Goal: Information Seeking & Learning: Find specific fact

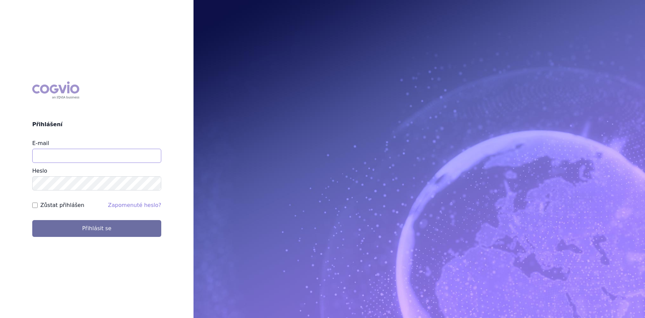
click at [47, 157] on input "E-mail" at bounding box center [96, 156] width 129 height 14
type input "[PERSON_NAME][EMAIL_ADDRESS][DOMAIN_NAME]"
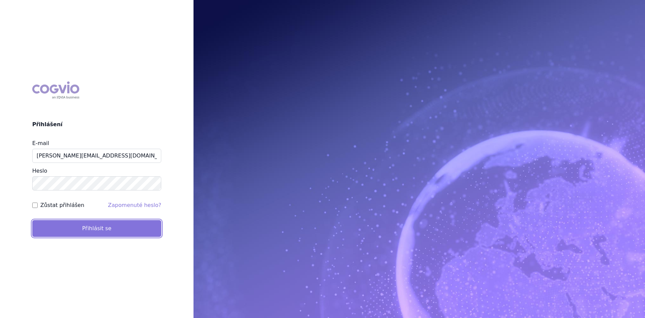
click at [68, 232] on button "Přihlásit se" at bounding box center [96, 228] width 129 height 17
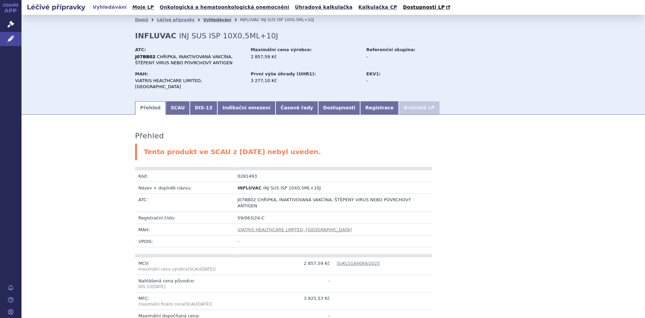
click at [205, 20] on link "Vyhledávání" at bounding box center [217, 19] width 28 height 5
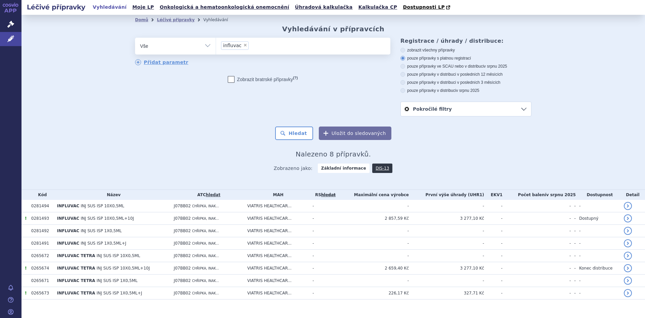
click at [243, 44] on span "×" at bounding box center [245, 45] width 4 height 4
click at [216, 44] on select "influvac" at bounding box center [216, 45] width 0 height 17
select select
click at [205, 45] on select "Vše Přípravek/SUKL kód MAH VPOIS ATC/Aktivní látka Léková forma Síla" at bounding box center [175, 45] width 81 height 15
click at [236, 45] on ul at bounding box center [303, 45] width 174 height 14
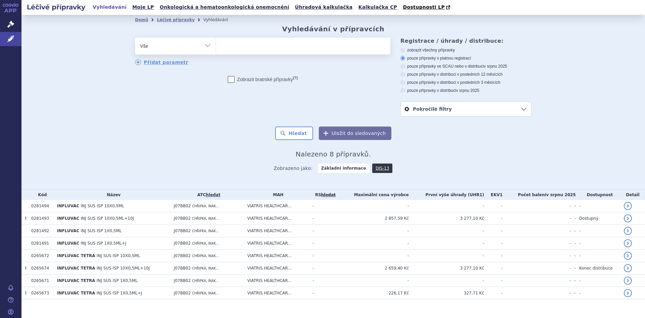
click at [216, 45] on select "influvac" at bounding box center [216, 45] width 0 height 17
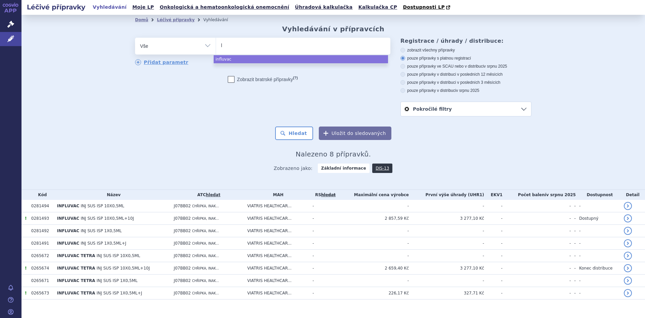
type input "la"
type input "lak"
type input "lakt"
type input "laktu"
type input "laktulo"
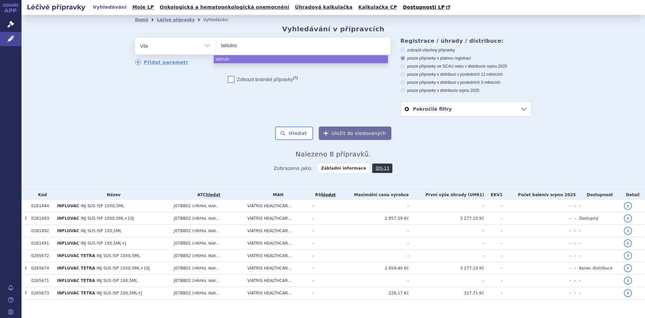
type input "laktulosa"
select select "laktulosa"
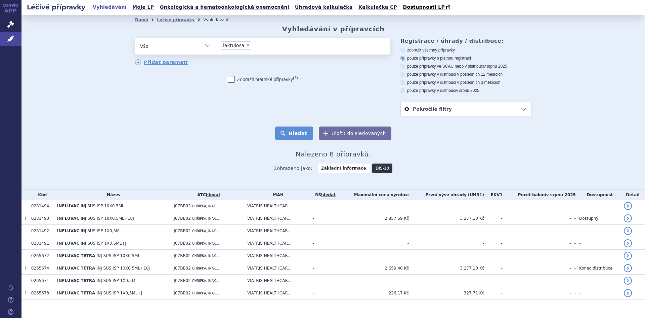
click at [300, 130] on button "Hledat" at bounding box center [294, 132] width 38 height 13
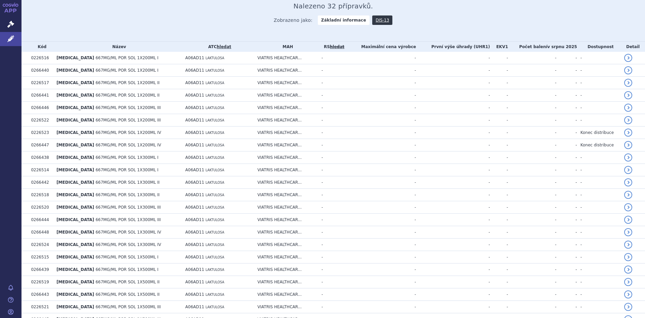
scroll to position [140, 0]
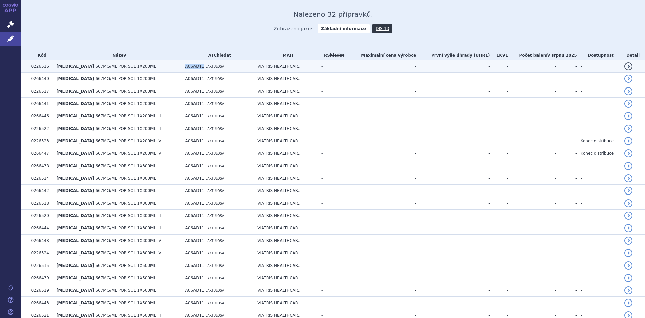
drag, startPoint x: 194, startPoint y: 64, endPoint x: 174, endPoint y: 63, distance: 20.5
click at [182, 63] on td "A06AD11 LAKTULOSA" at bounding box center [218, 66] width 72 height 12
copy span "A06AD11"
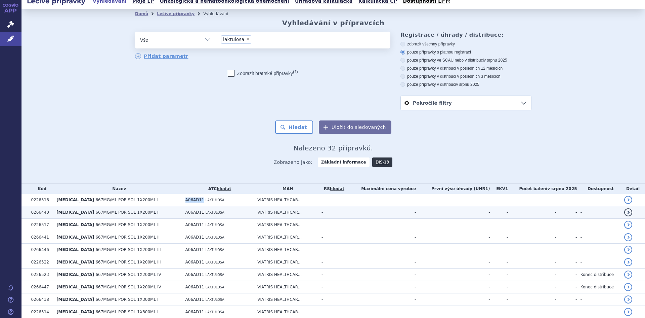
scroll to position [0, 0]
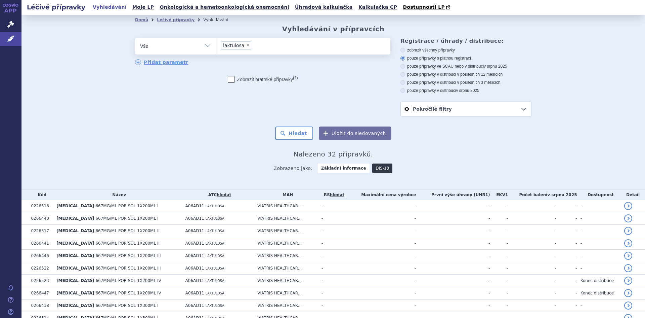
click at [246, 45] on span "×" at bounding box center [248, 45] width 4 height 4
click at [216, 45] on select "laktulosa" at bounding box center [216, 45] width 0 height 17
select select
drag, startPoint x: 205, startPoint y: 46, endPoint x: 199, endPoint y: 52, distance: 8.8
click at [205, 46] on select "Vše Přípravek/SUKL kód MAH VPOIS ATC/Aktivní látka Léková forma Síla" at bounding box center [175, 45] width 81 height 15
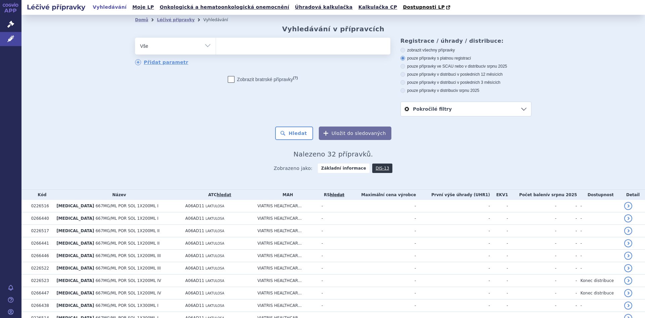
select select "filter-atc-group"
click at [135, 38] on select "Vše Přípravek/SUKL kód MAH VPOIS ATC/Aktivní látka Léková forma Síla" at bounding box center [175, 45] width 81 height 15
click at [231, 46] on ul at bounding box center [303, 45] width 174 height 14
click at [216, 46] on select at bounding box center [216, 45] width 0 height 17
paste input "A06AD11"
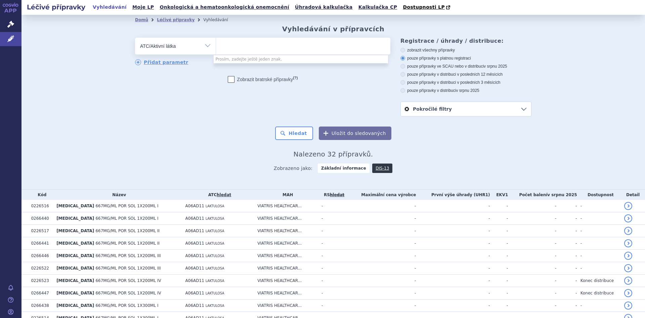
type input "A06AD11"
select select "A06AD11"
click at [288, 133] on button "Hledat" at bounding box center [294, 132] width 38 height 13
click at [297, 131] on button "Hledat" at bounding box center [294, 132] width 38 height 13
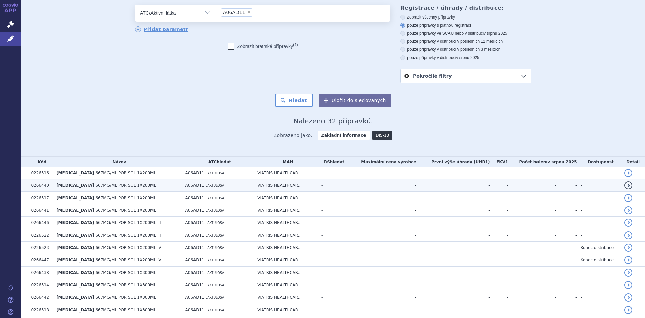
scroll to position [5, 0]
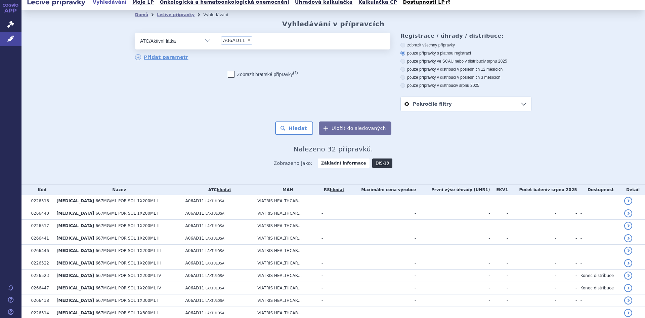
click at [247, 39] on span "×" at bounding box center [249, 40] width 4 height 4
click at [216, 39] on select "A06AD11" at bounding box center [216, 40] width 0 height 17
select select
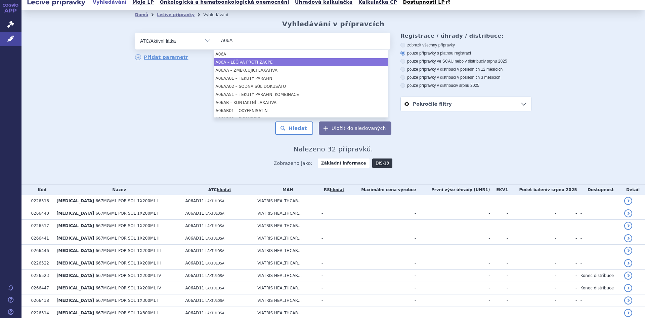
type input "A06A"
select select "A06A"
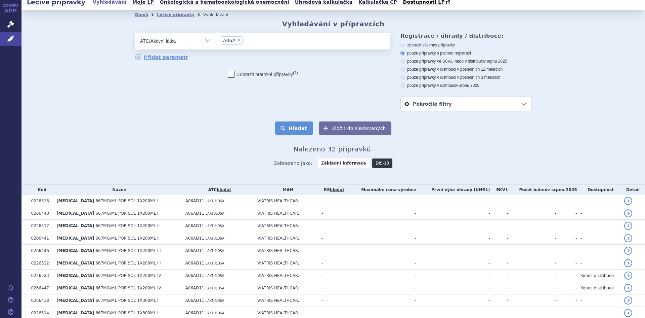
click at [297, 131] on button "Hledat" at bounding box center [294, 127] width 38 height 13
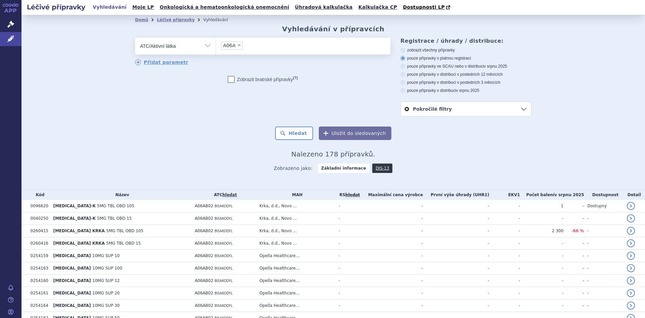
click at [237, 45] on span "×" at bounding box center [239, 45] width 4 height 4
click at [216, 45] on select "A06A" at bounding box center [216, 45] width 0 height 17
select select
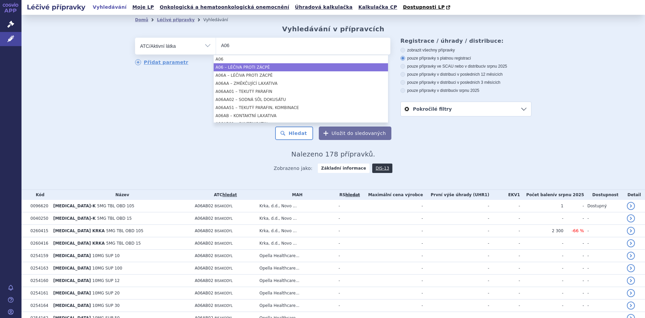
type input "A06"
select select "A06"
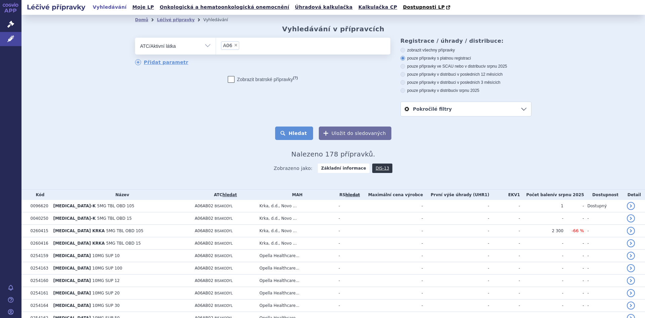
click at [305, 133] on button "Hledat" at bounding box center [294, 132] width 38 height 13
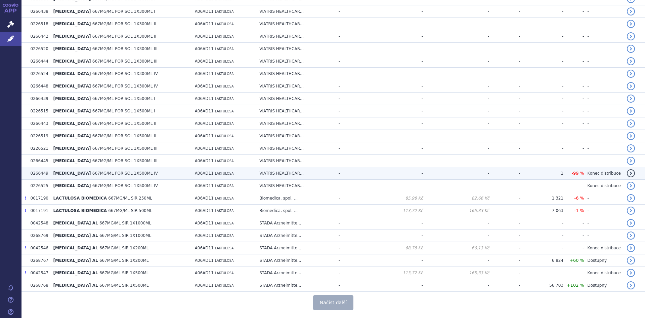
scroll to position [1175, 0]
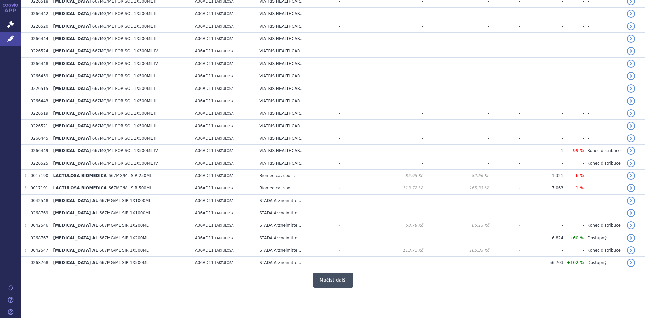
click at [339, 284] on button "Načíst další" at bounding box center [333, 279] width 40 height 15
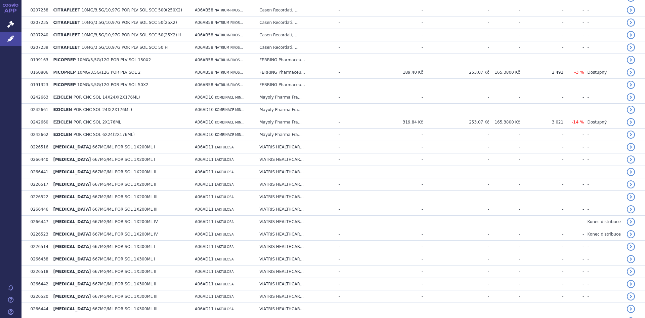
scroll to position [880, 0]
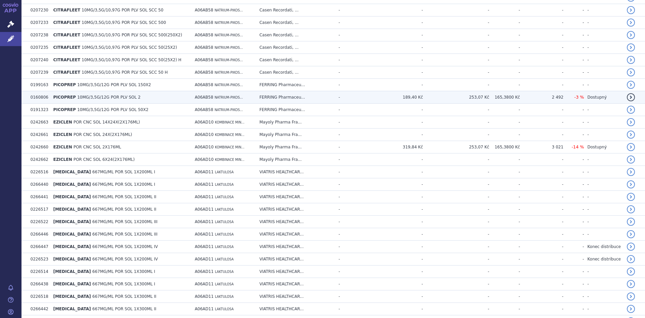
click at [78, 97] on span "10MG/3,5G/12G POR PLV SOL 2" at bounding box center [108, 97] width 63 height 5
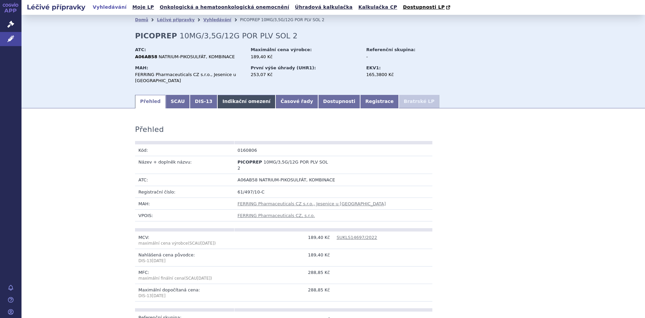
click at [229, 95] on link "Indikační omezení" at bounding box center [246, 101] width 58 height 13
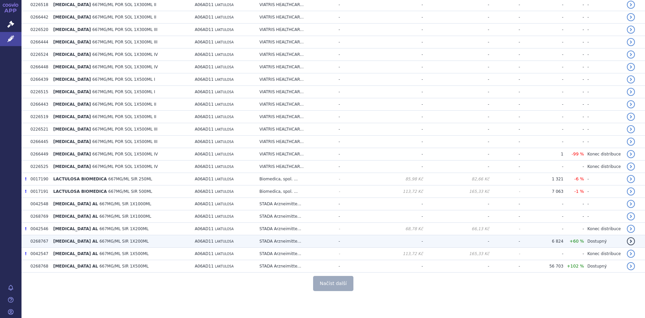
scroll to position [1175, 0]
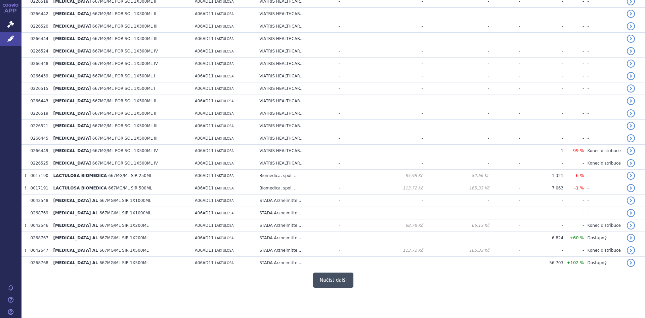
click at [339, 278] on button "Načíst další" at bounding box center [333, 279] width 40 height 15
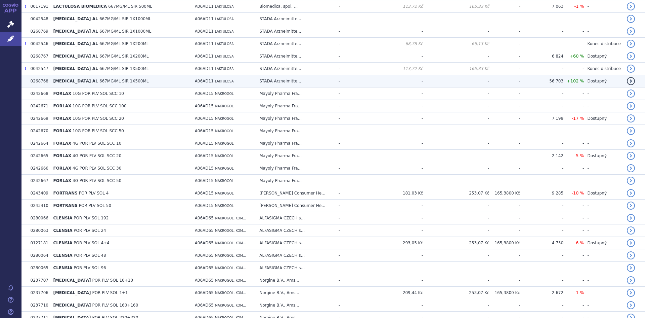
scroll to position [1377, 0]
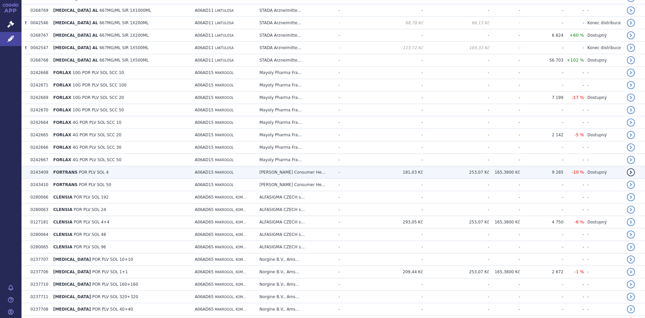
click at [67, 174] on span "FORTRANS" at bounding box center [65, 172] width 25 height 5
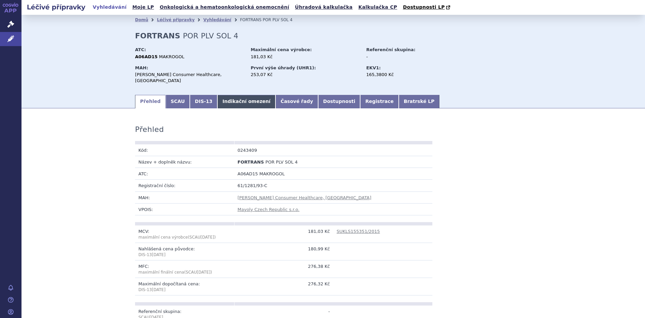
click at [230, 95] on link "Indikační omezení" at bounding box center [246, 101] width 58 height 13
